Goal: Check status: Check status

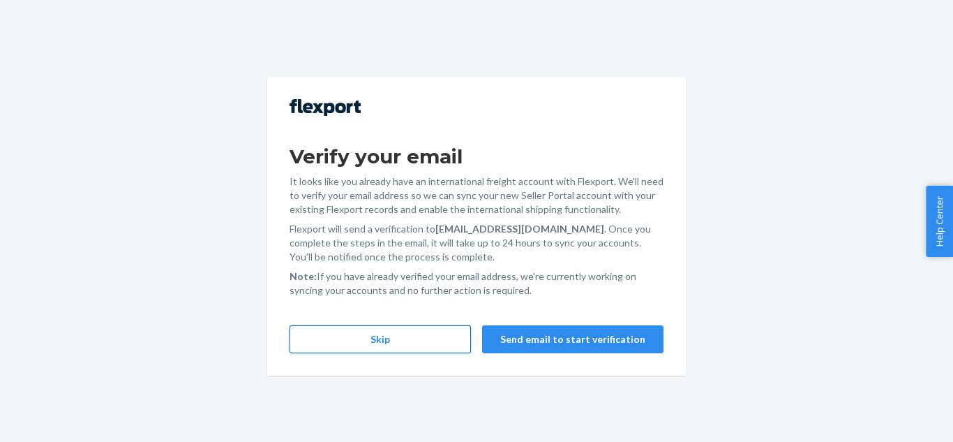
click at [384, 337] on button "Skip" at bounding box center [379, 339] width 181 height 28
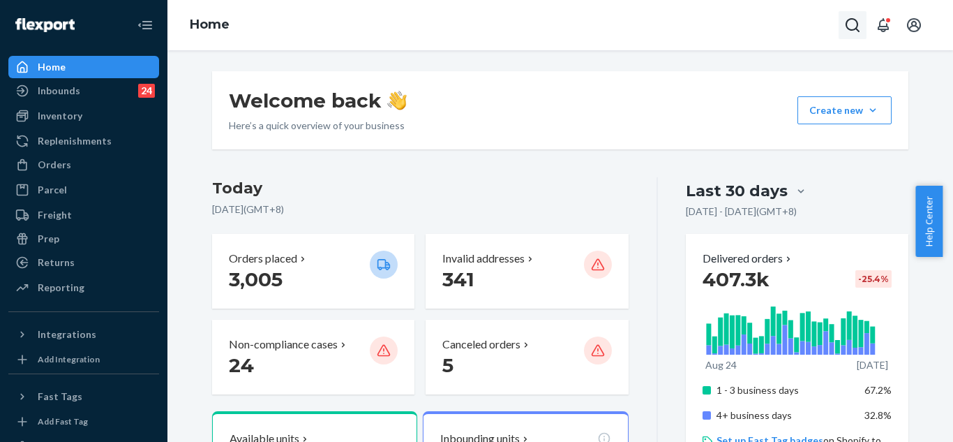
click at [858, 22] on icon "Open Search Box" at bounding box center [852, 25] width 17 height 17
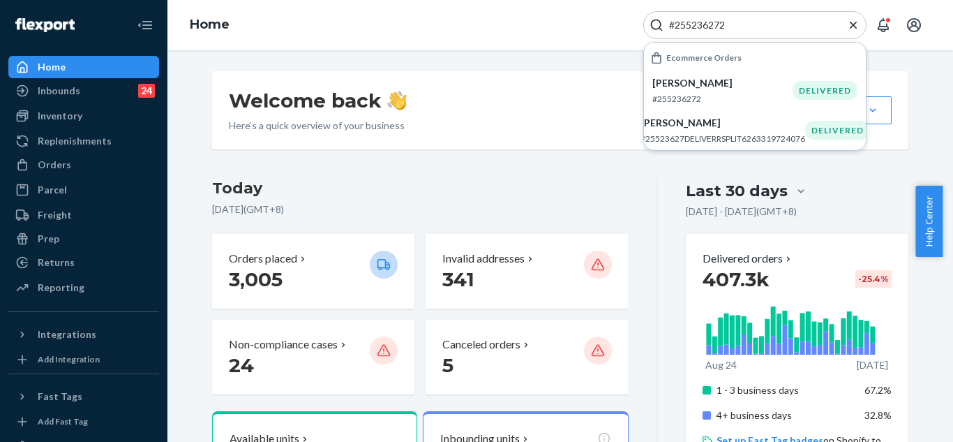
type input "#255236272"
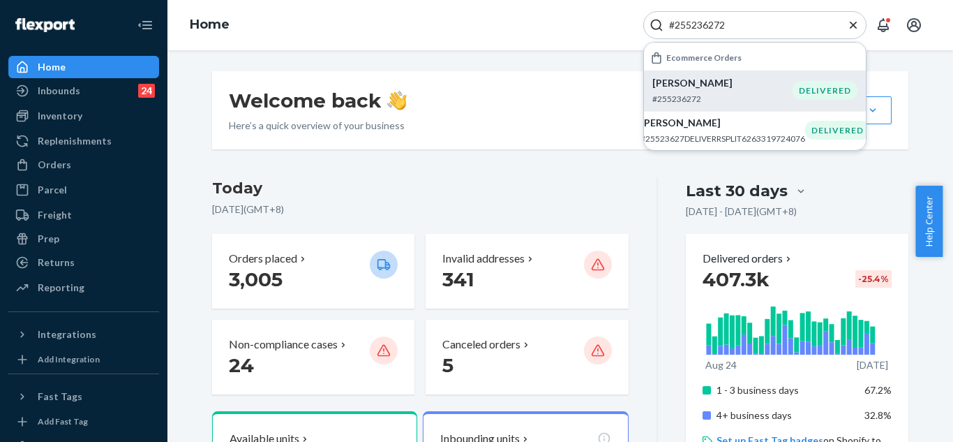
click at [732, 84] on p "[PERSON_NAME]" at bounding box center [722, 83] width 140 height 14
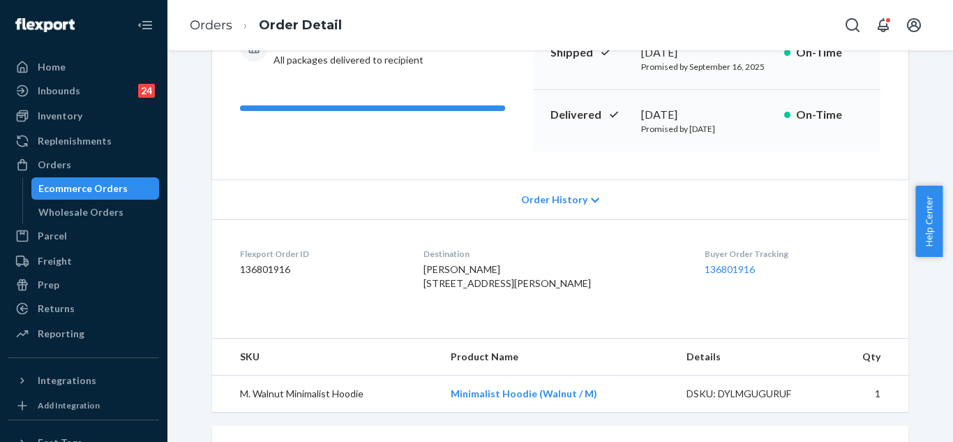
scroll to position [204, 0]
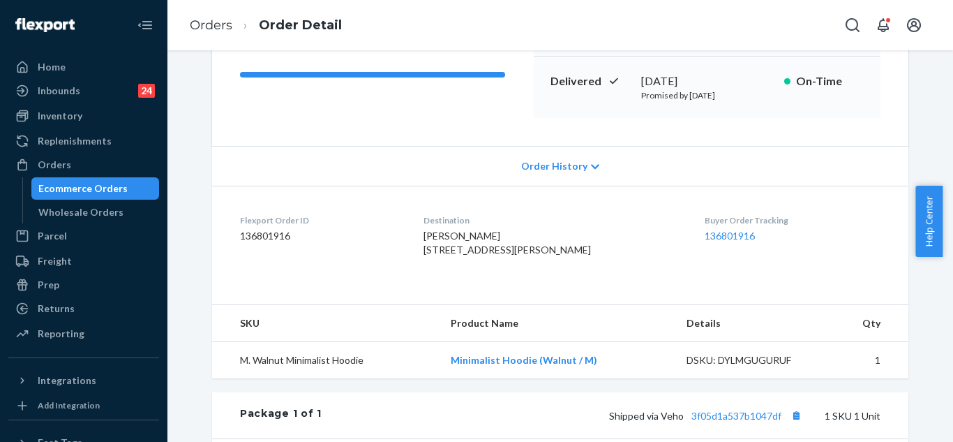
click at [552, 161] on span "Order History" at bounding box center [554, 166] width 66 height 14
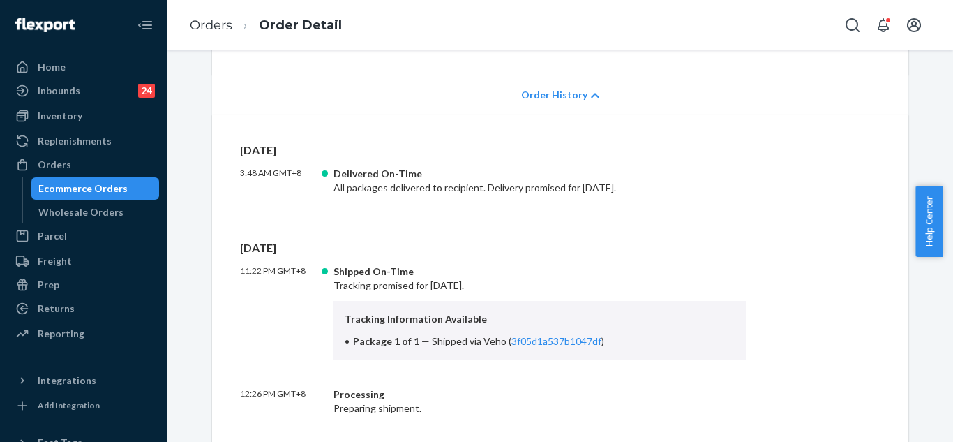
scroll to position [279, 0]
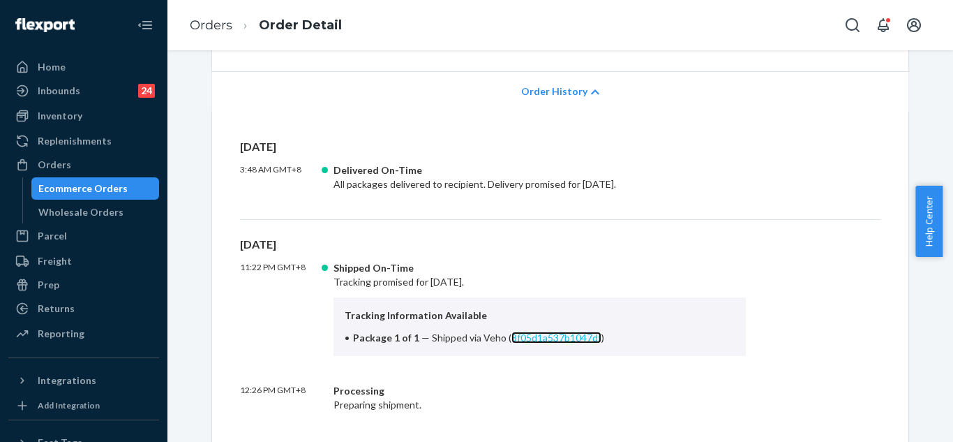
click at [538, 333] on link "3f05d1a537b1047df" at bounding box center [556, 337] width 90 height 12
click at [475, 335] on span "Shipped via Veho ( 3f05d1a537b1047df )" at bounding box center [518, 337] width 172 height 12
drag, startPoint x: 496, startPoint y: 336, endPoint x: 522, endPoint y: 363, distance: 38.0
click at [527, 340] on span "Shipped via Veho ( 3f05d1a537b1047df )" at bounding box center [518, 337] width 172 height 12
drag, startPoint x: 522, startPoint y: 363, endPoint x: 483, endPoint y: 352, distance: 40.8
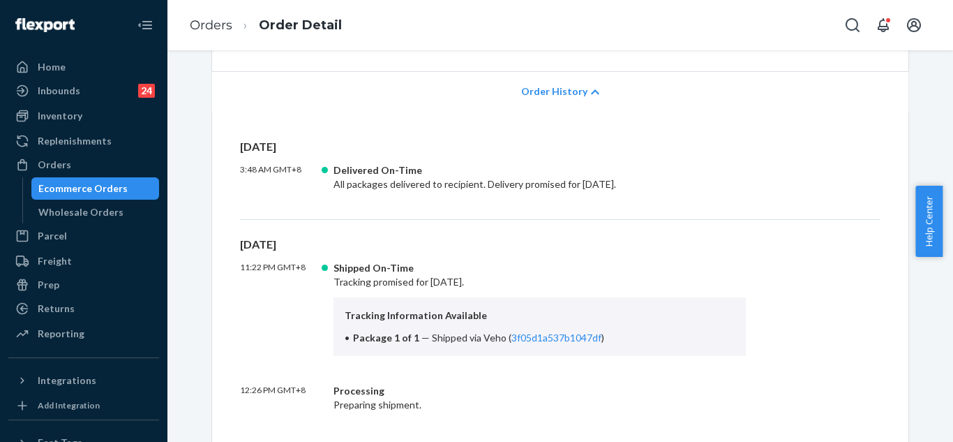
click at [520, 363] on div "[DATE] 11:22 PM GMT+8 Shipped On-Time Tracking promised for [DATE]. Tracking In…" at bounding box center [560, 379] width 640 height 287
drag, startPoint x: 474, startPoint y: 336, endPoint x: 594, endPoint y: 335, distance: 120.0
click at [594, 335] on li "Package 1 of 1 — Shipped via Veho ( 3f05d1a537b1047df )" at bounding box center [540, 338] width 390 height 14
copy span "Veho ( 3f05d1a537b1047df )"
